Goal: Task Accomplishment & Management: Use online tool/utility

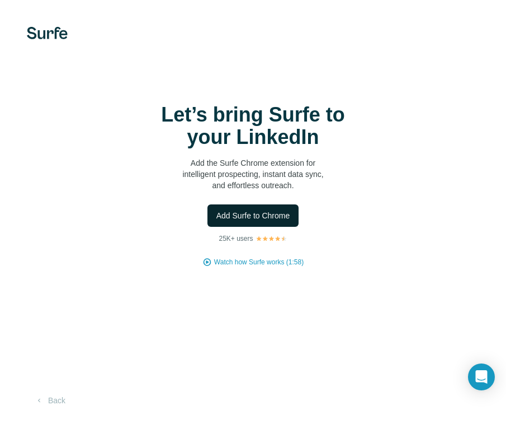
click at [250, 216] on span "Add Surfe to Chrome" at bounding box center [254, 215] width 74 height 11
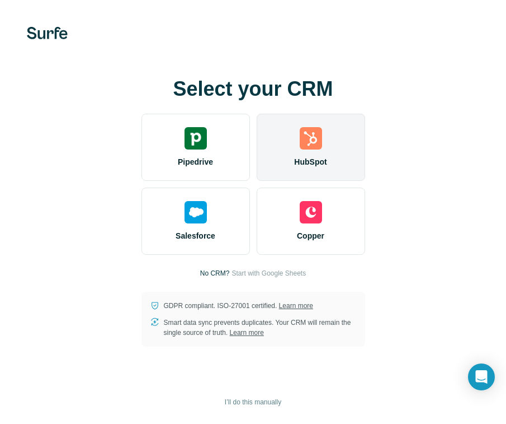
click at [301, 143] on img at bounding box center [311, 138] width 22 height 22
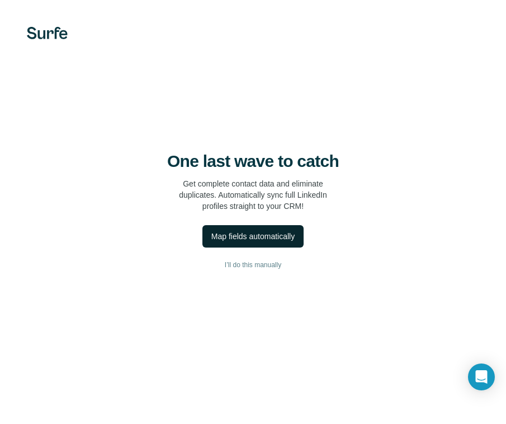
click at [256, 233] on div "Map fields automatically" at bounding box center [253, 236] width 83 height 11
